Goal: Transaction & Acquisition: Subscribe to service/newsletter

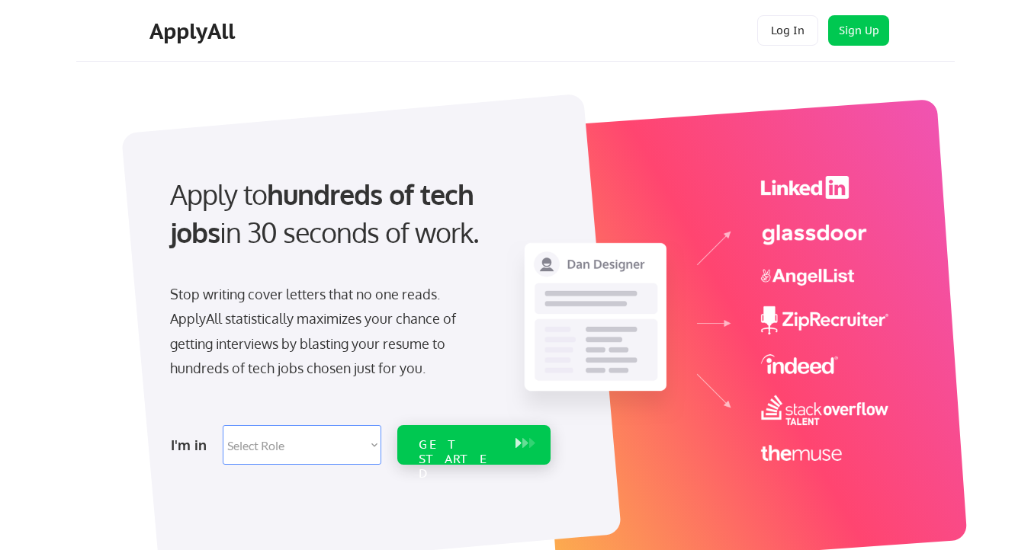
click at [493, 438] on div "GET STARTED" at bounding box center [460, 460] width 82 height 44
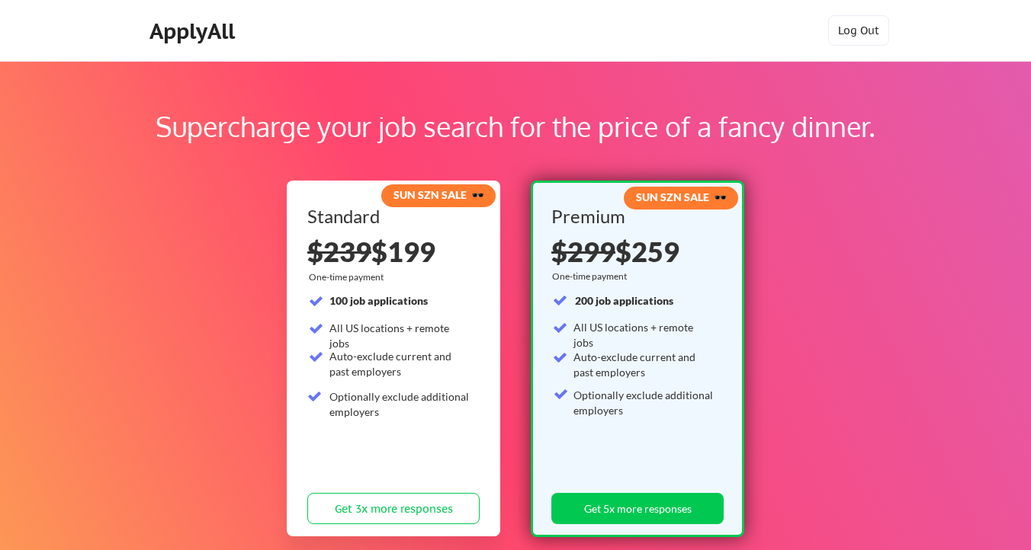
scroll to position [344, 0]
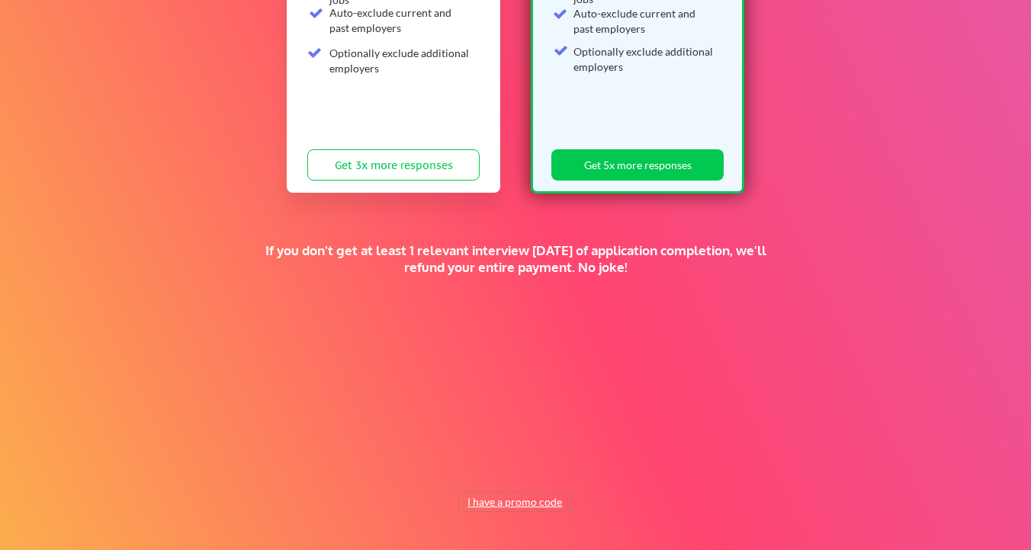
click at [509, 502] on button "I have a promo code" at bounding box center [515, 502] width 112 height 18
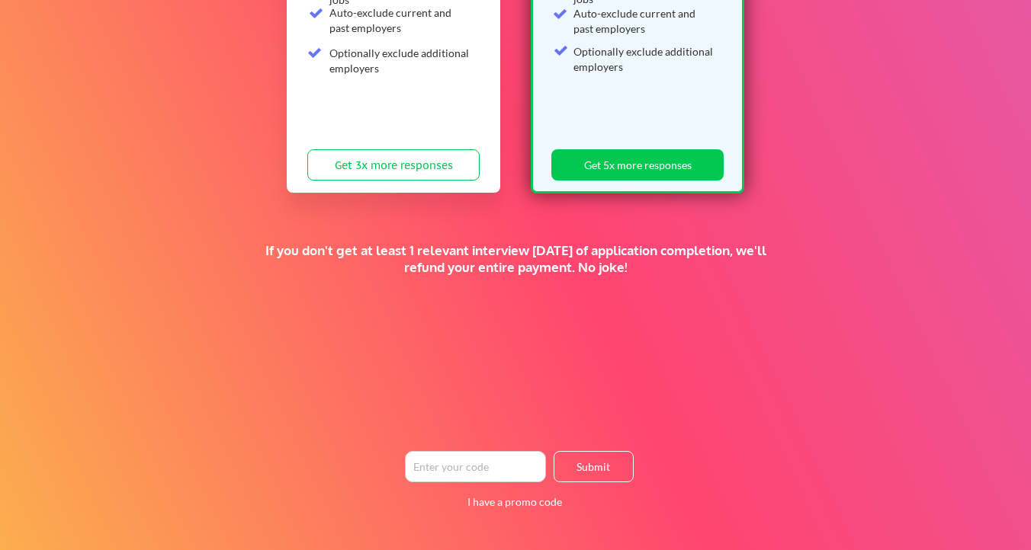
click at [520, 470] on input "input" at bounding box center [475, 466] width 141 height 31
paste input "supertopsecret"
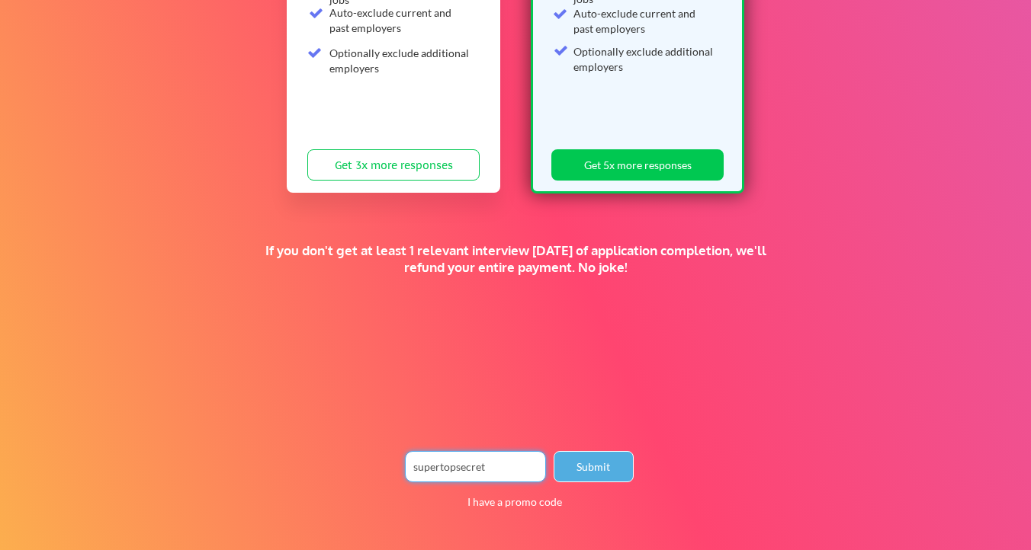
type input "supertopsecret"
click at [580, 471] on button "Submit" at bounding box center [594, 466] width 80 height 31
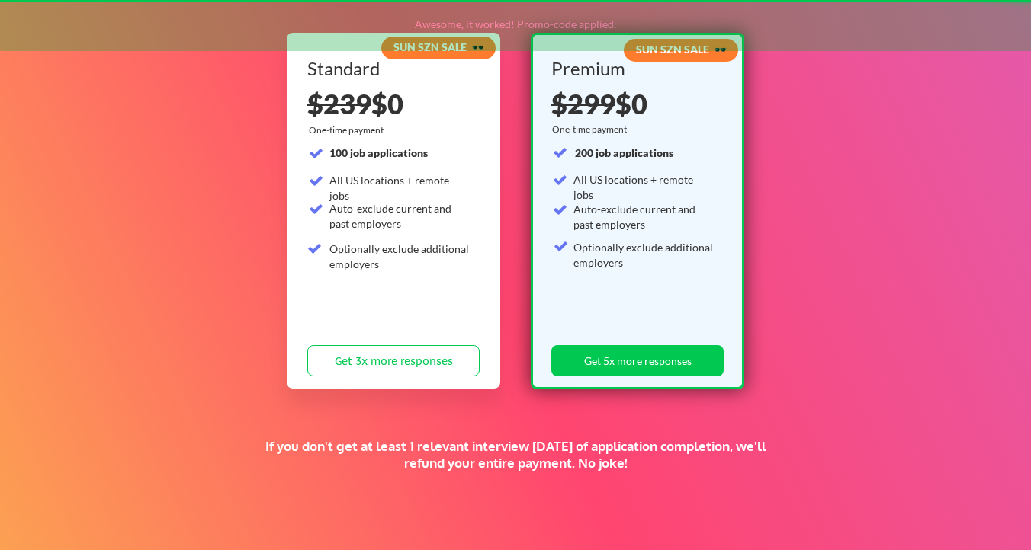
scroll to position [106, 0]
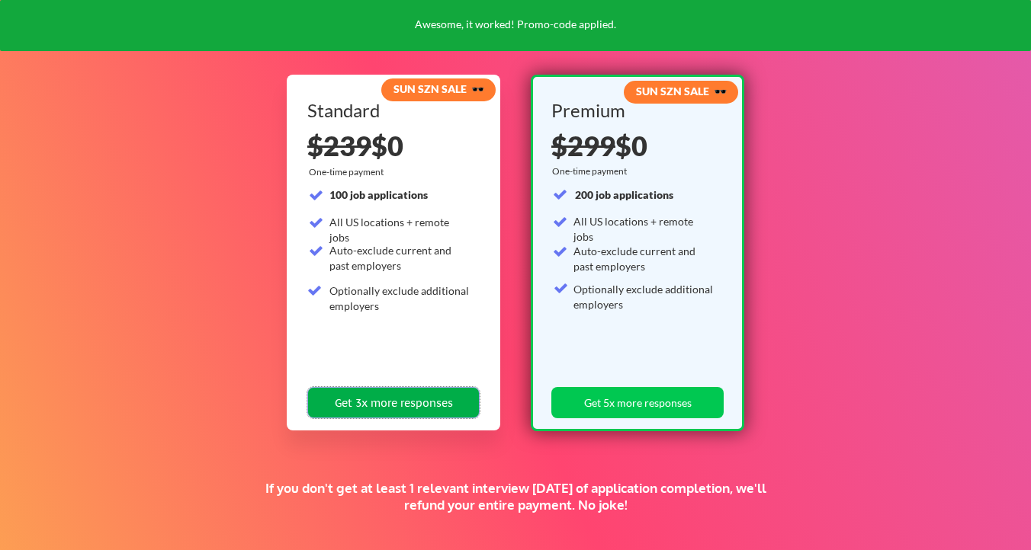
click at [464, 406] on button "Get 3x more responses" at bounding box center [393, 402] width 172 height 31
